Goal: Task Accomplishment & Management: Use online tool/utility

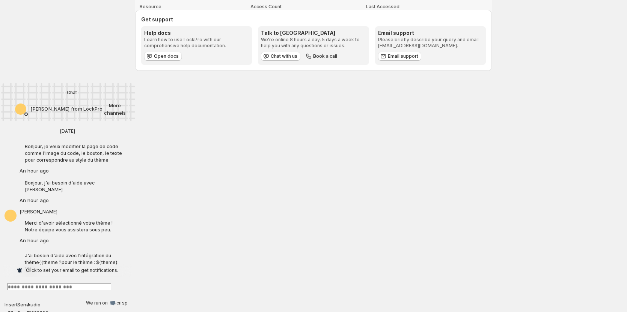
scroll to position [97, 57]
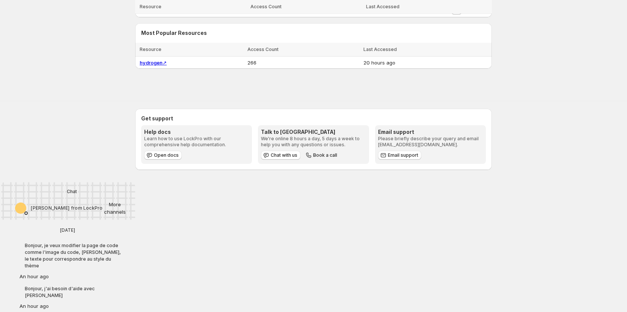
scroll to position [97, 57]
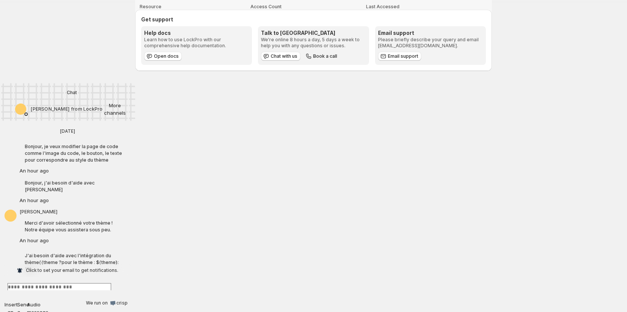
scroll to position [97, 57]
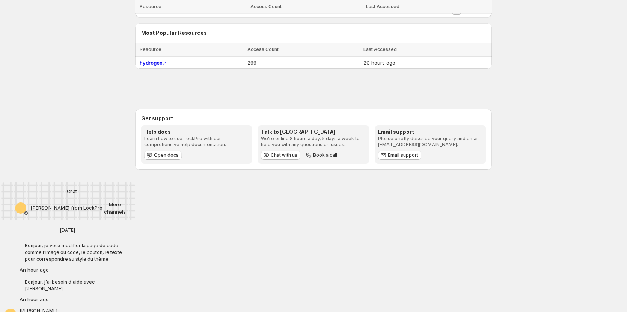
scroll to position [97, 57]
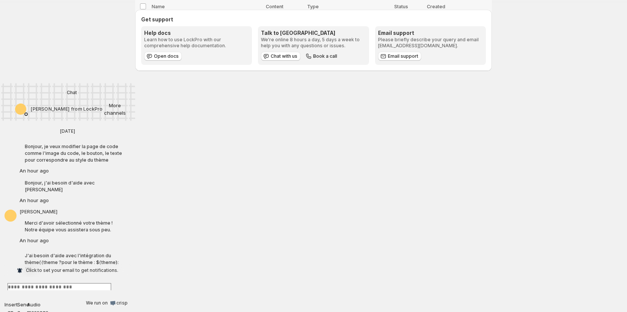
scroll to position [97, 57]
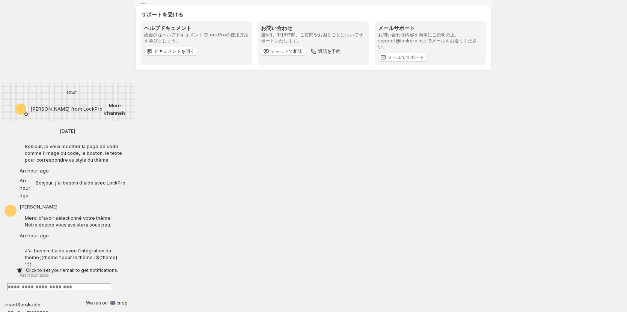
scroll to position [97, 57]
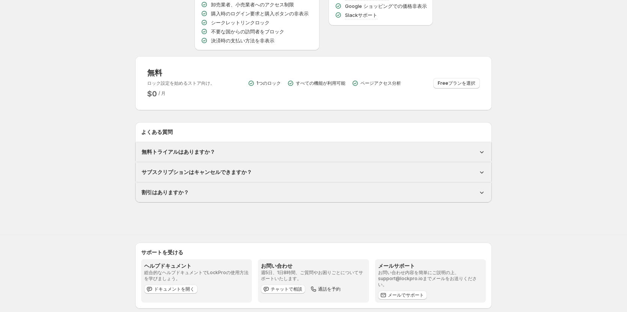
scroll to position [300, 0]
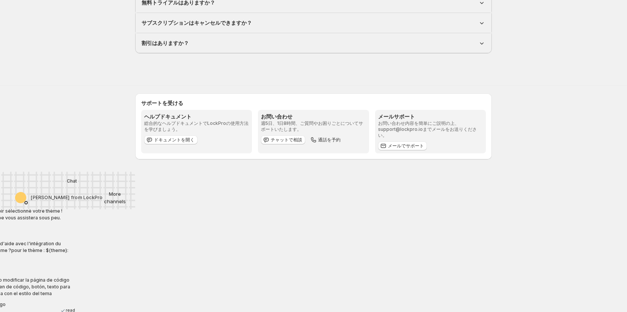
click at [191, 38] on div "割引はありますか？" at bounding box center [313, 43] width 356 height 20
click at [196, 43] on div "割引はありますか？" at bounding box center [313, 43] width 344 height 8
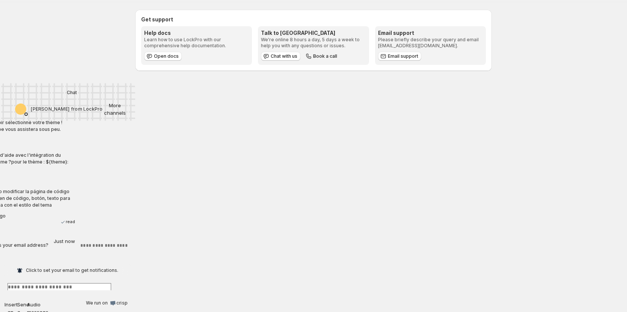
scroll to position [0, 57]
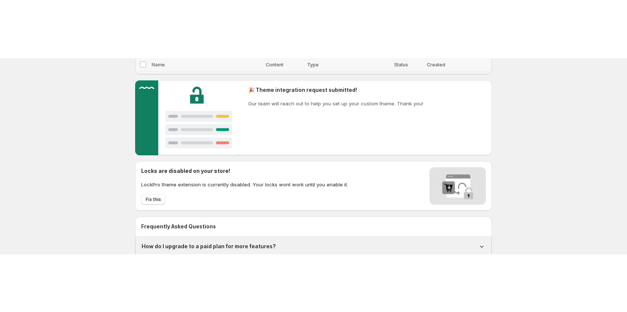
scroll to position [150, 0]
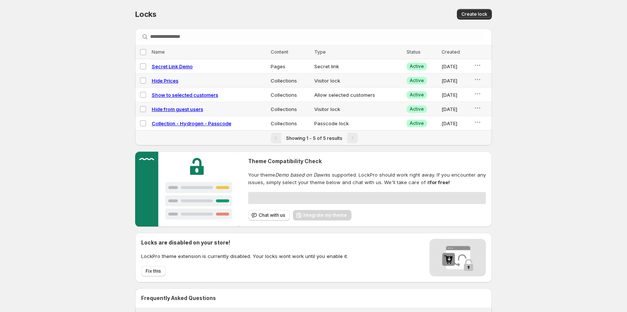
click at [318, 201] on div at bounding box center [367, 198] width 238 height 12
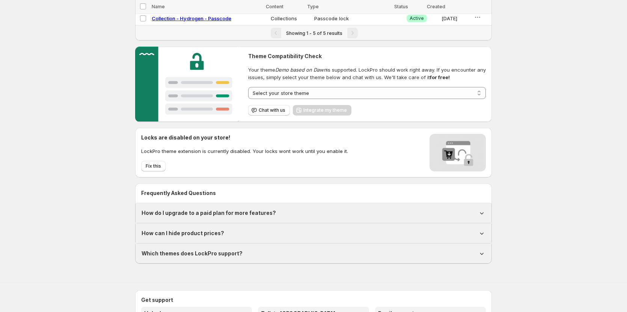
scroll to position [48, 0]
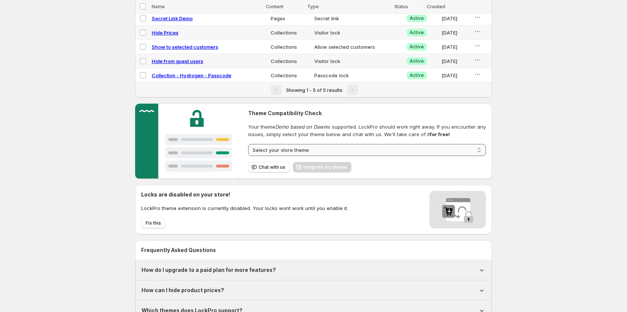
click at [317, 152] on select "**********" at bounding box center [367, 150] width 238 height 12
select select "**********"
click at [248, 144] on select "**********" at bounding box center [367, 150] width 238 height 12
click at [317, 168] on span "Integrate my theme" at bounding box center [325, 167] width 44 height 6
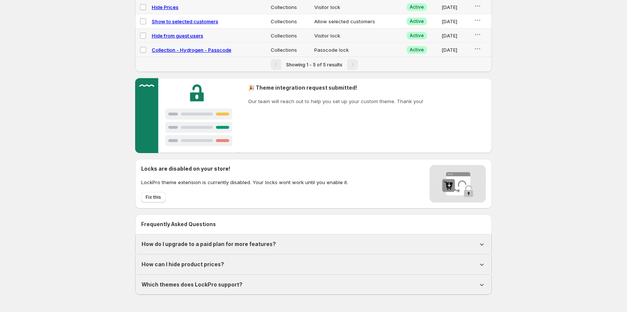
scroll to position [0, 0]
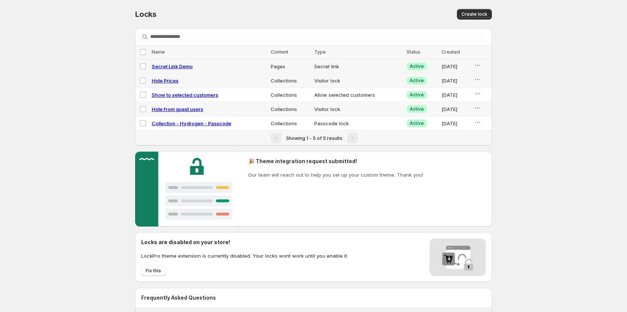
click at [183, 67] on span "Secret Link Demo" at bounding box center [172, 66] width 41 height 6
select select "*****"
select select "******"
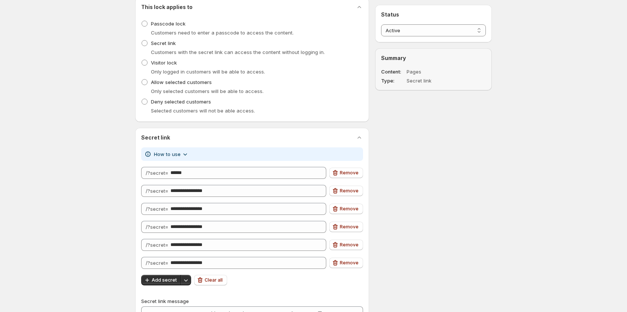
scroll to position [95, 0]
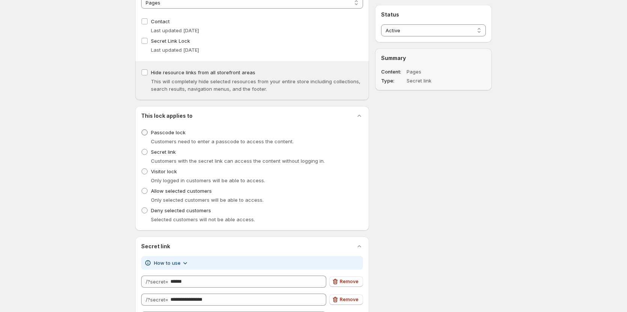
click at [164, 132] on span "Passcode lock" at bounding box center [168, 132] width 35 height 6
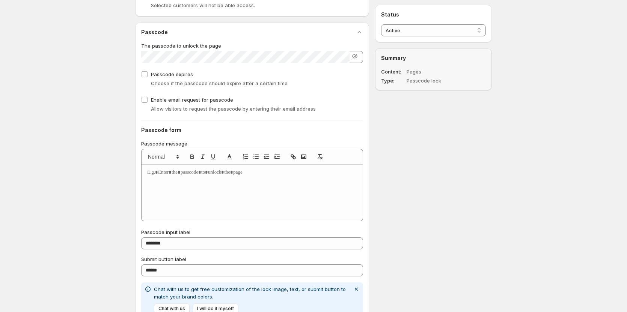
scroll to position [320, 0]
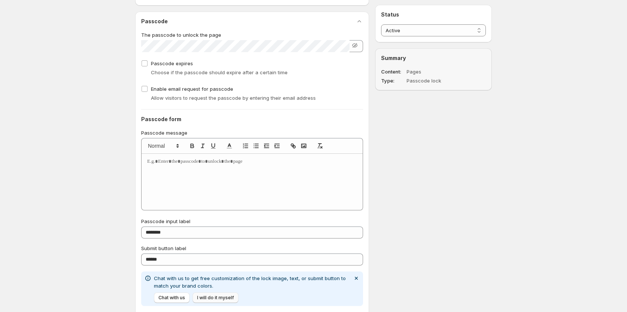
click at [213, 298] on span "I will do it myself" at bounding box center [215, 298] width 37 height 6
click at [178, 295] on span "Chat with us" at bounding box center [171, 298] width 27 height 6
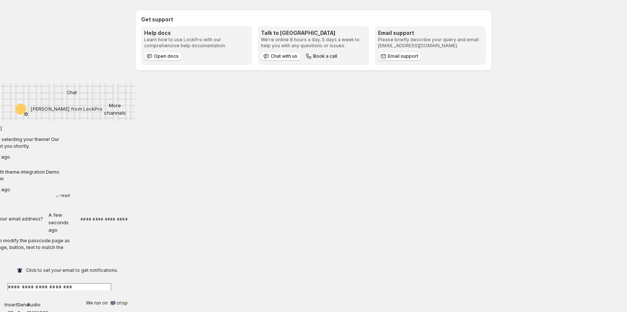
scroll to position [620, 0]
